Goal: Transaction & Acquisition: Obtain resource

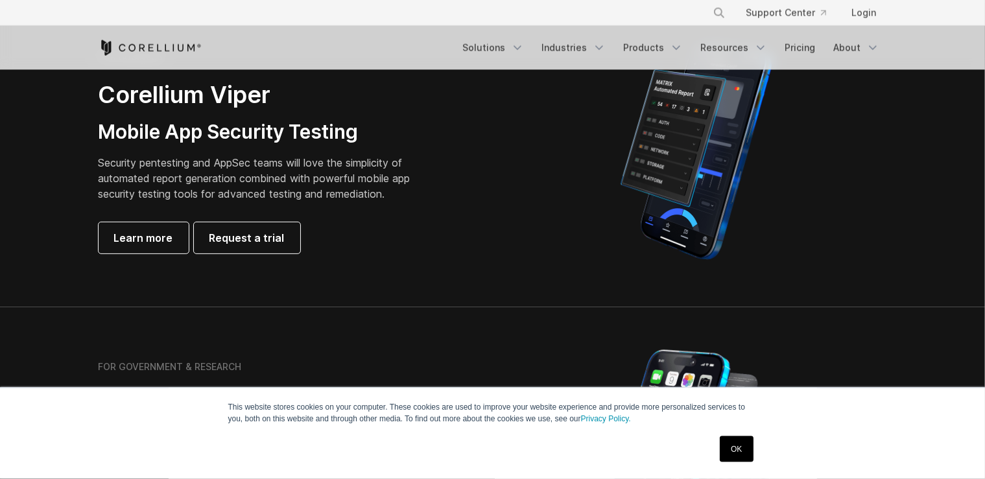
scroll to position [301, 0]
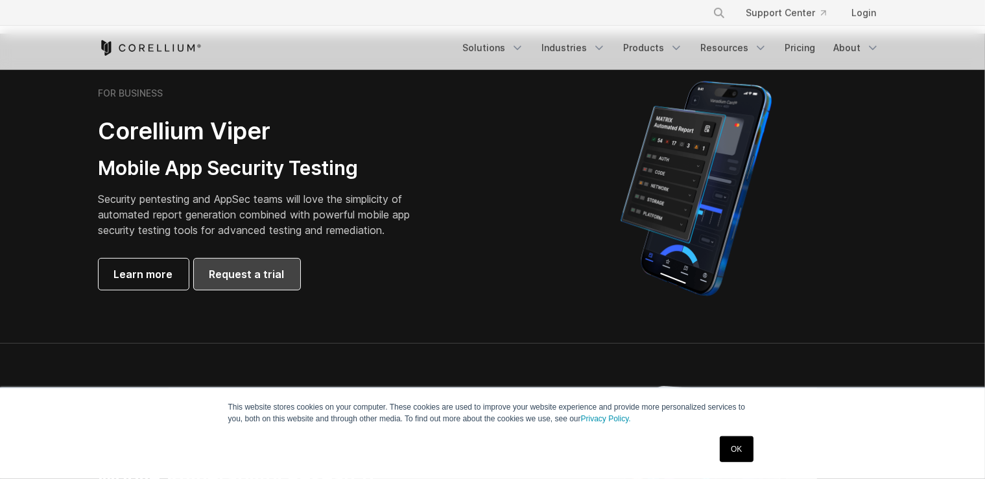
click at [274, 273] on span "Request a trial" at bounding box center [246, 275] width 75 height 16
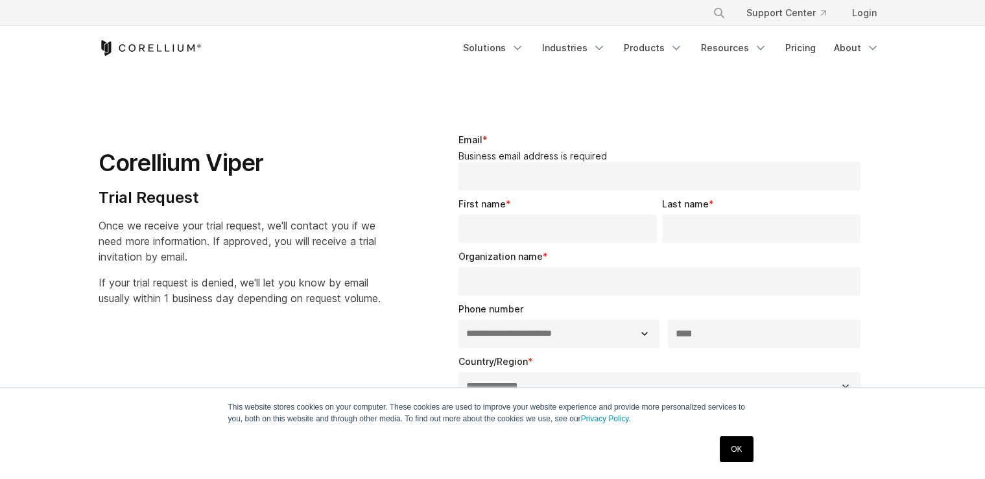
select select "**"
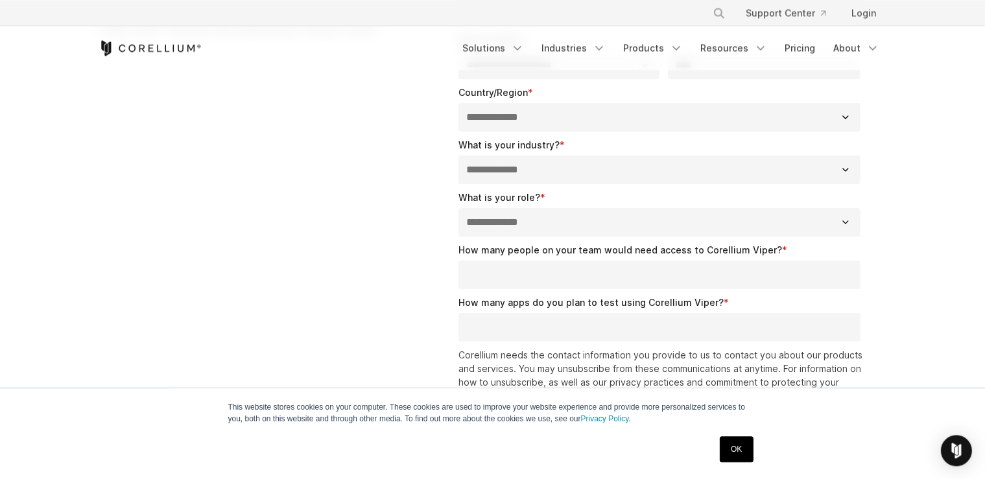
scroll to position [268, 0]
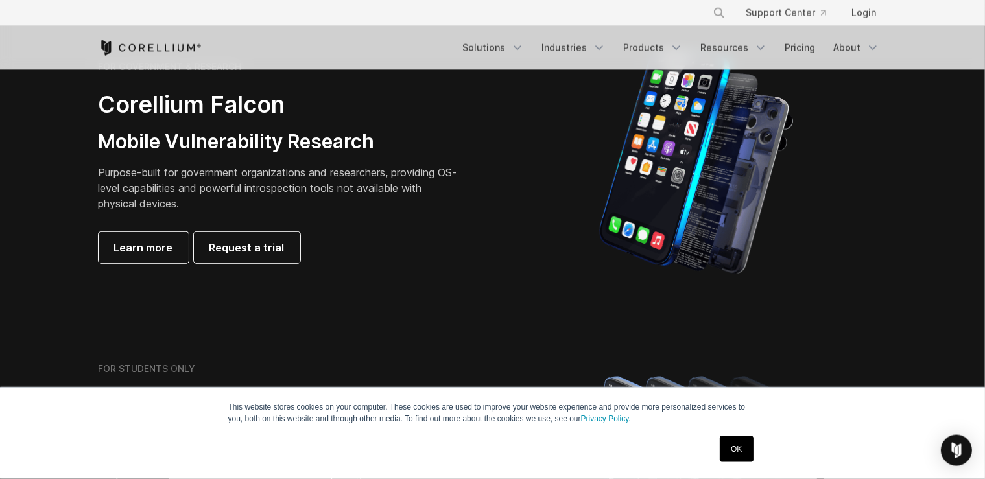
scroll to position [643, 0]
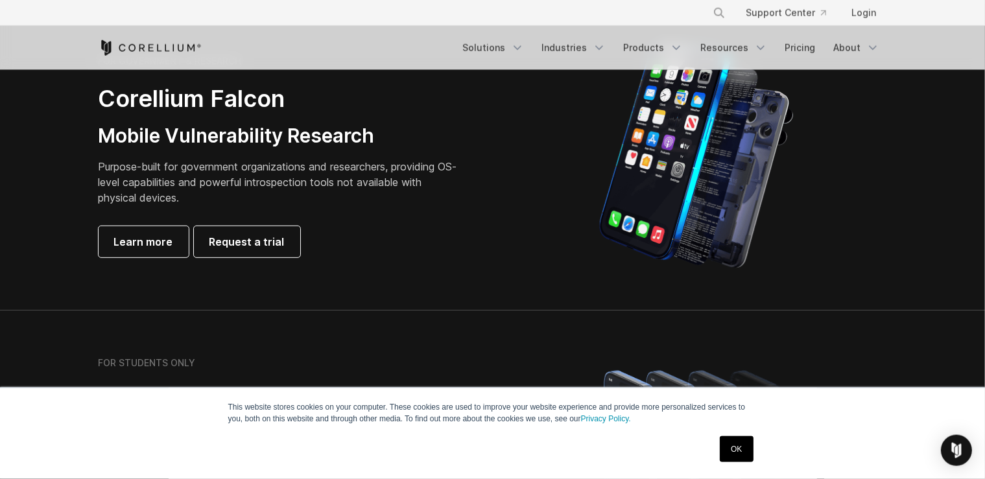
click at [746, 451] on link "OK" at bounding box center [736, 450] width 33 height 26
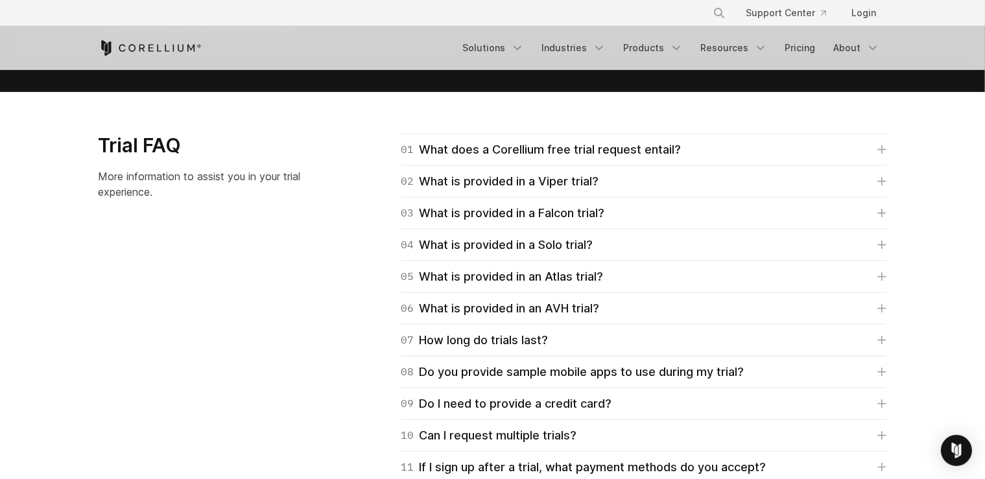
scroll to position [1828, 0]
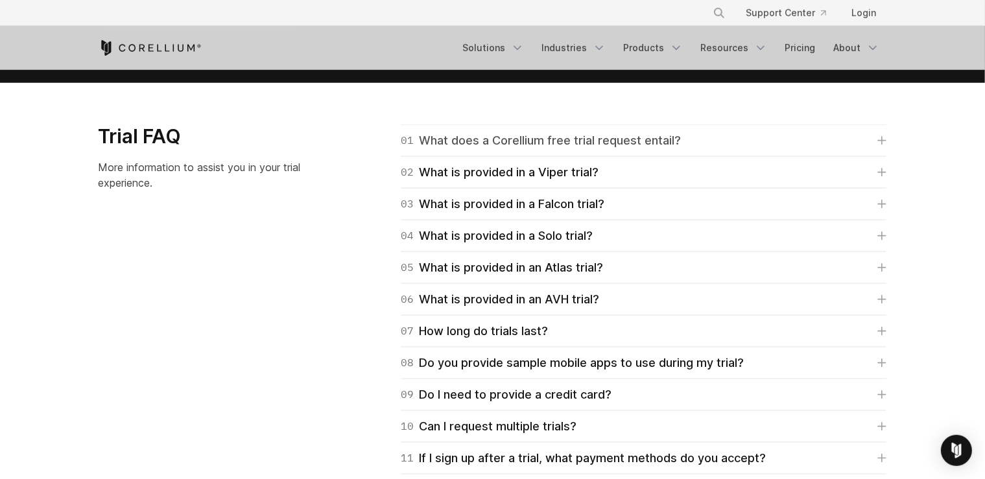
click at [563, 135] on div "01 What does a Corellium free trial request entail?" at bounding box center [541, 141] width 280 height 18
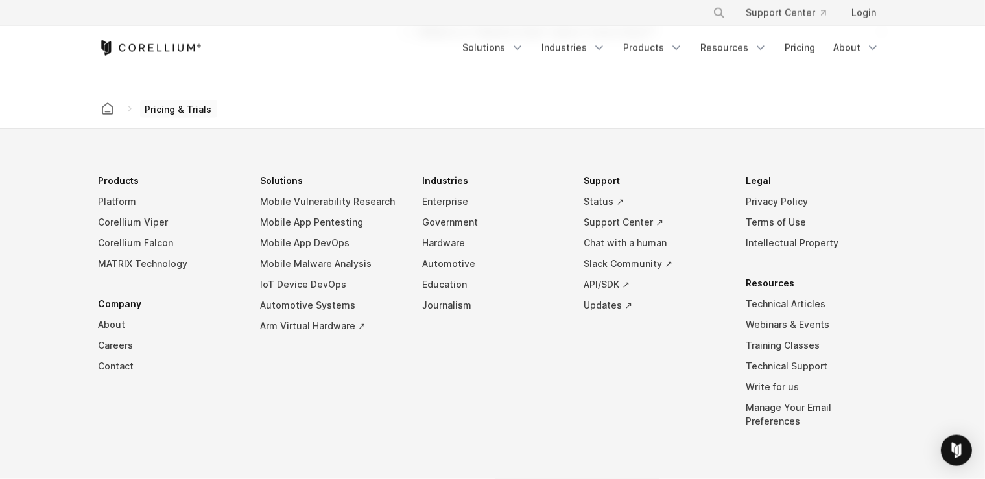
scroll to position [2406, 0]
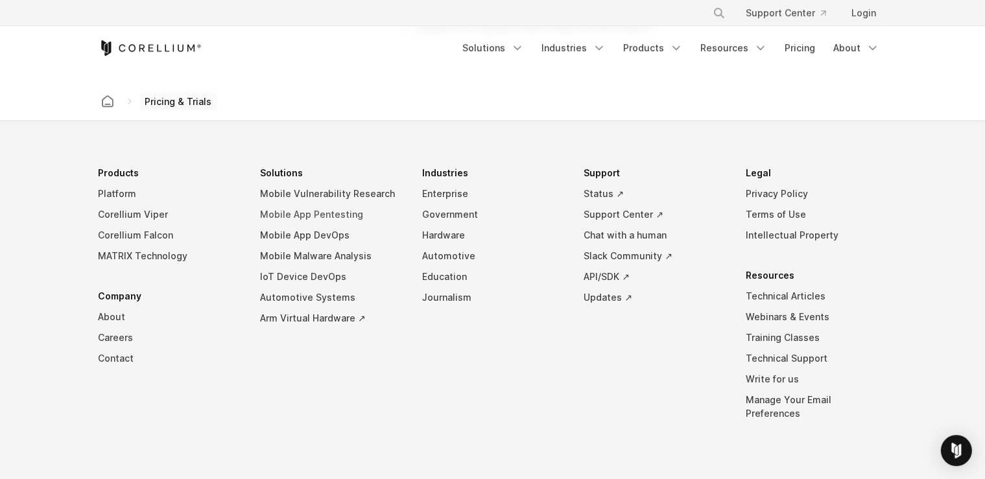
click at [346, 215] on link "Mobile App Pentesting" at bounding box center [330, 214] width 141 height 21
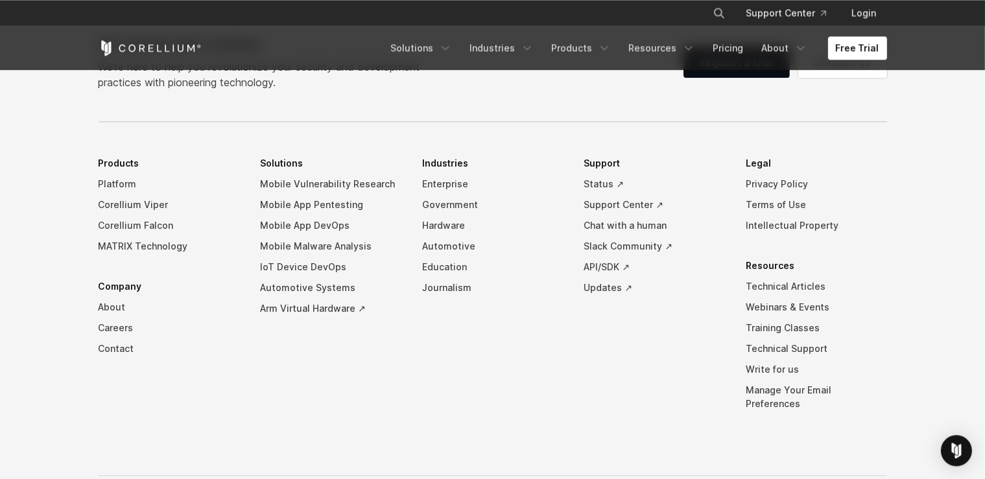
scroll to position [4106, 0]
